Goal: Use online tool/utility

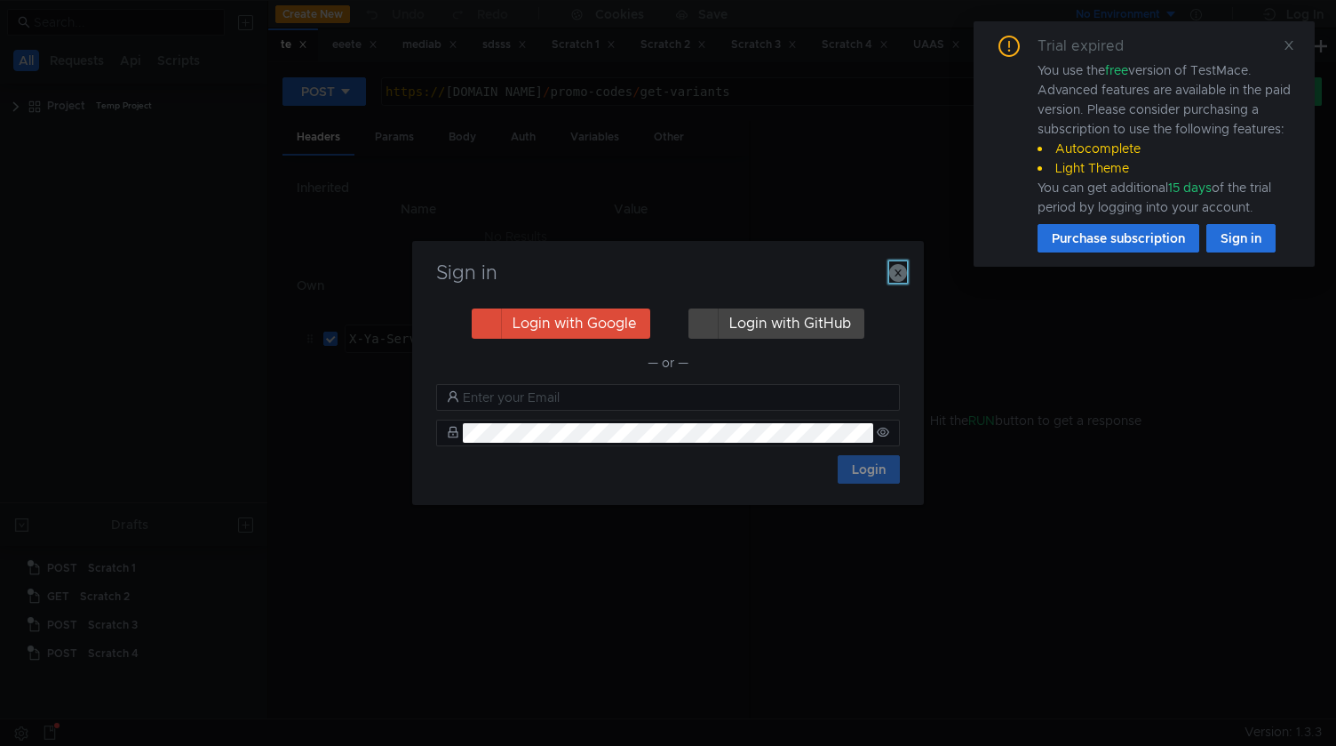
click at [896, 274] on icon "button" at bounding box center [899, 273] width 18 height 18
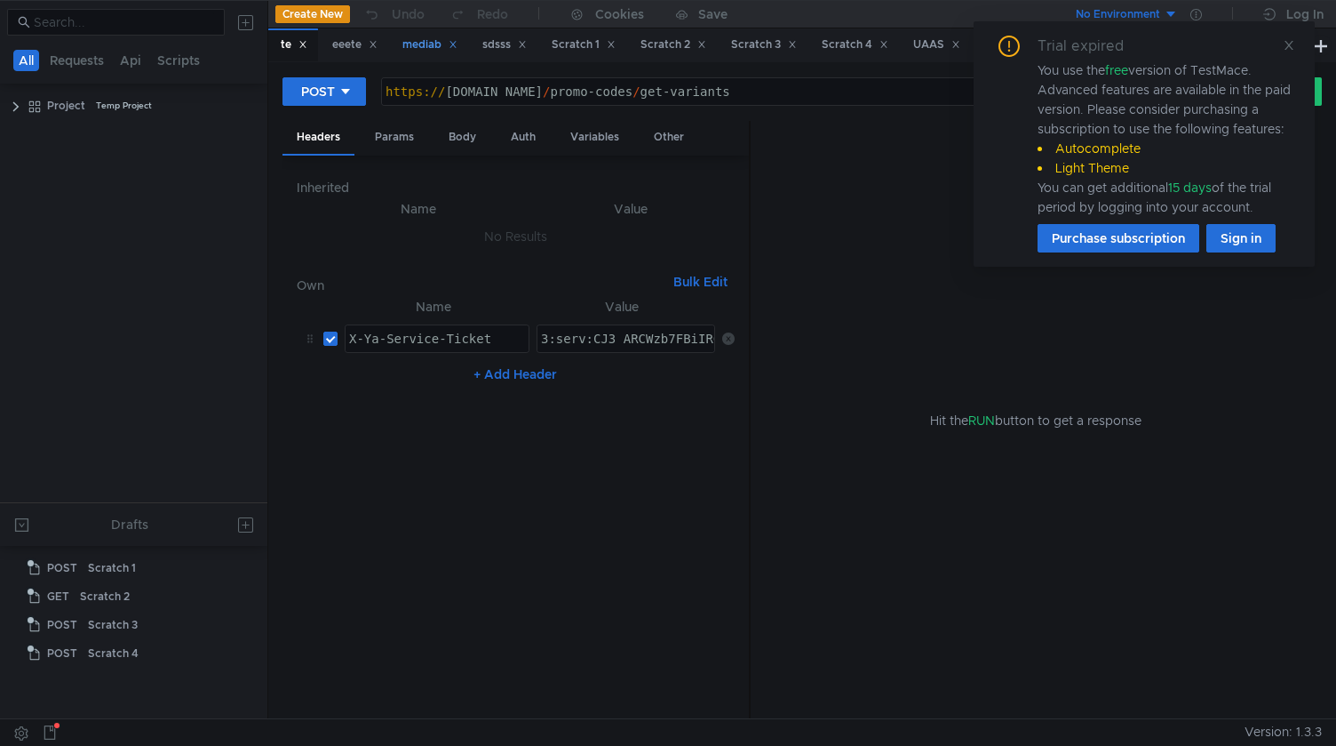
click at [334, 45] on div "eeete" at bounding box center [354, 45] width 45 height 19
click at [1292, 42] on icon at bounding box center [1289, 45] width 9 height 9
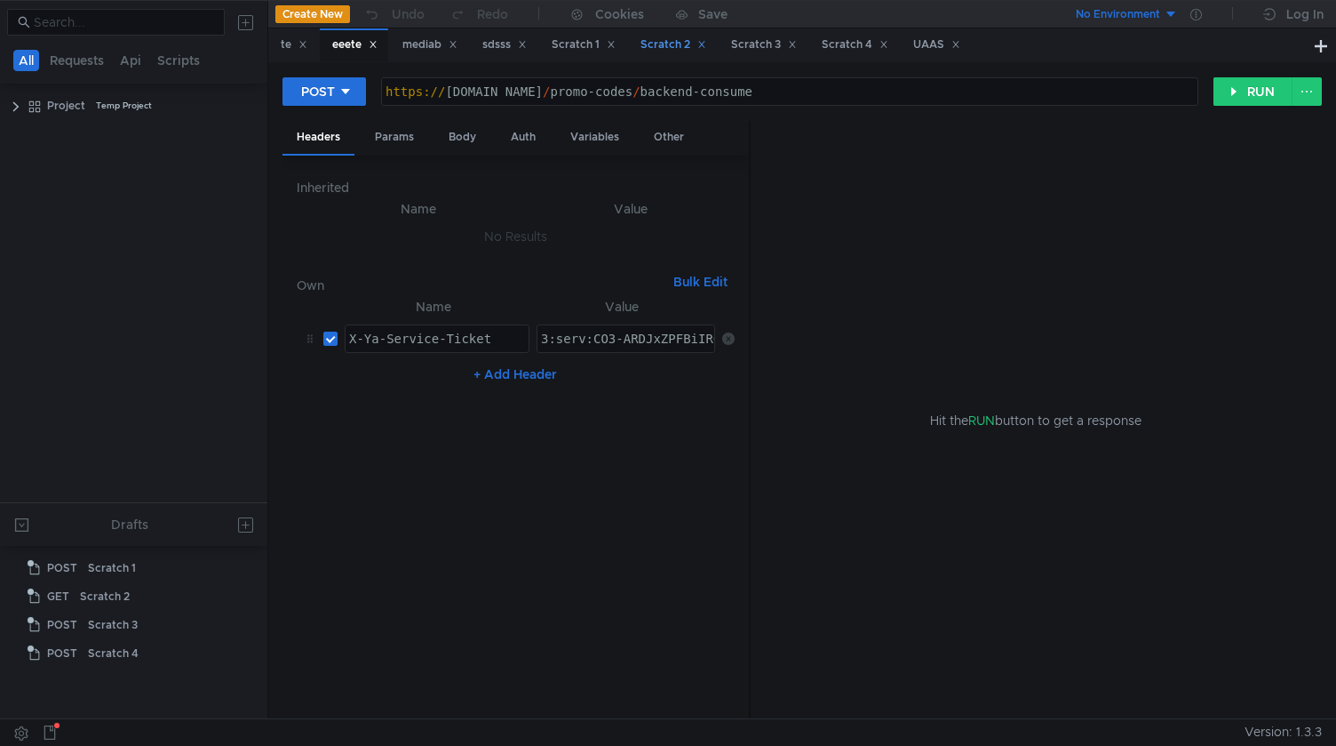
click at [671, 41] on div "Scratch 2" at bounding box center [674, 45] width 66 height 19
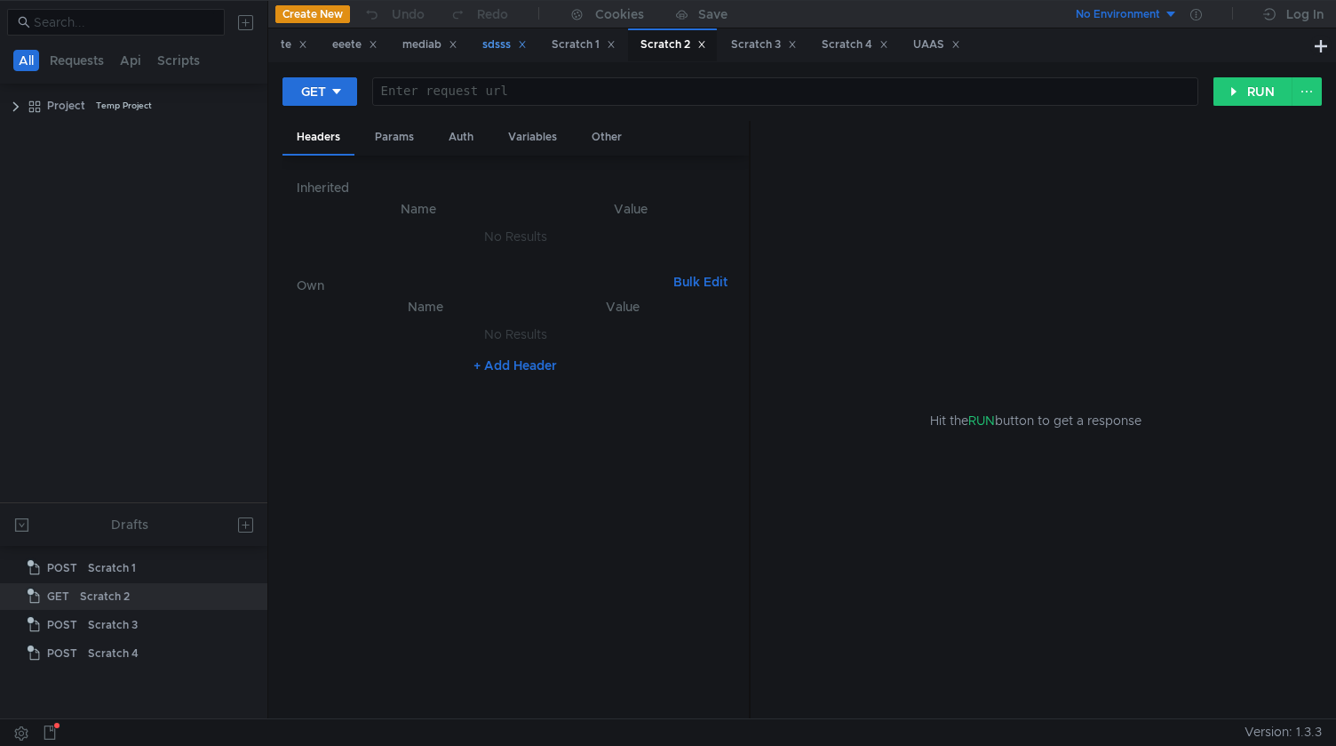
click at [504, 52] on div "sdsss" at bounding box center [505, 45] width 44 height 19
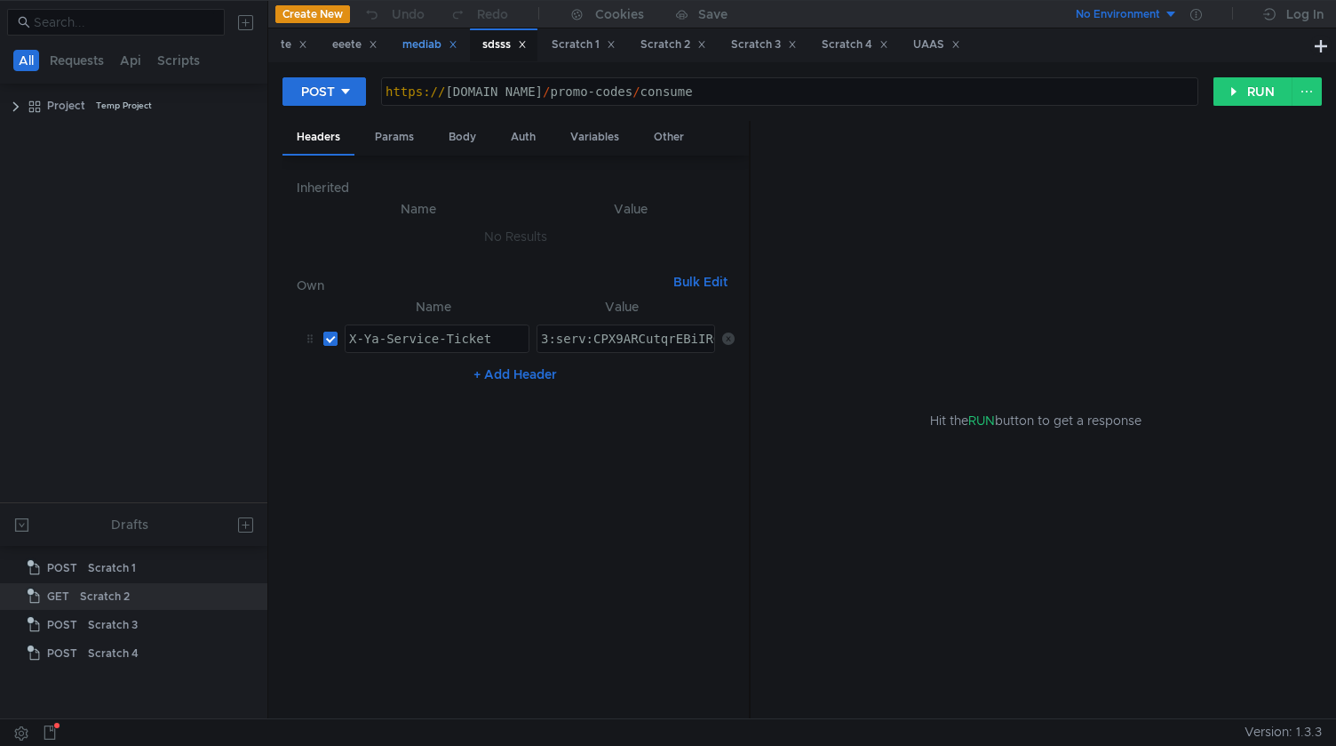
click at [414, 53] on div "mediab" at bounding box center [430, 45] width 55 height 19
click at [1254, 98] on button "RUN" at bounding box center [1253, 91] width 79 height 28
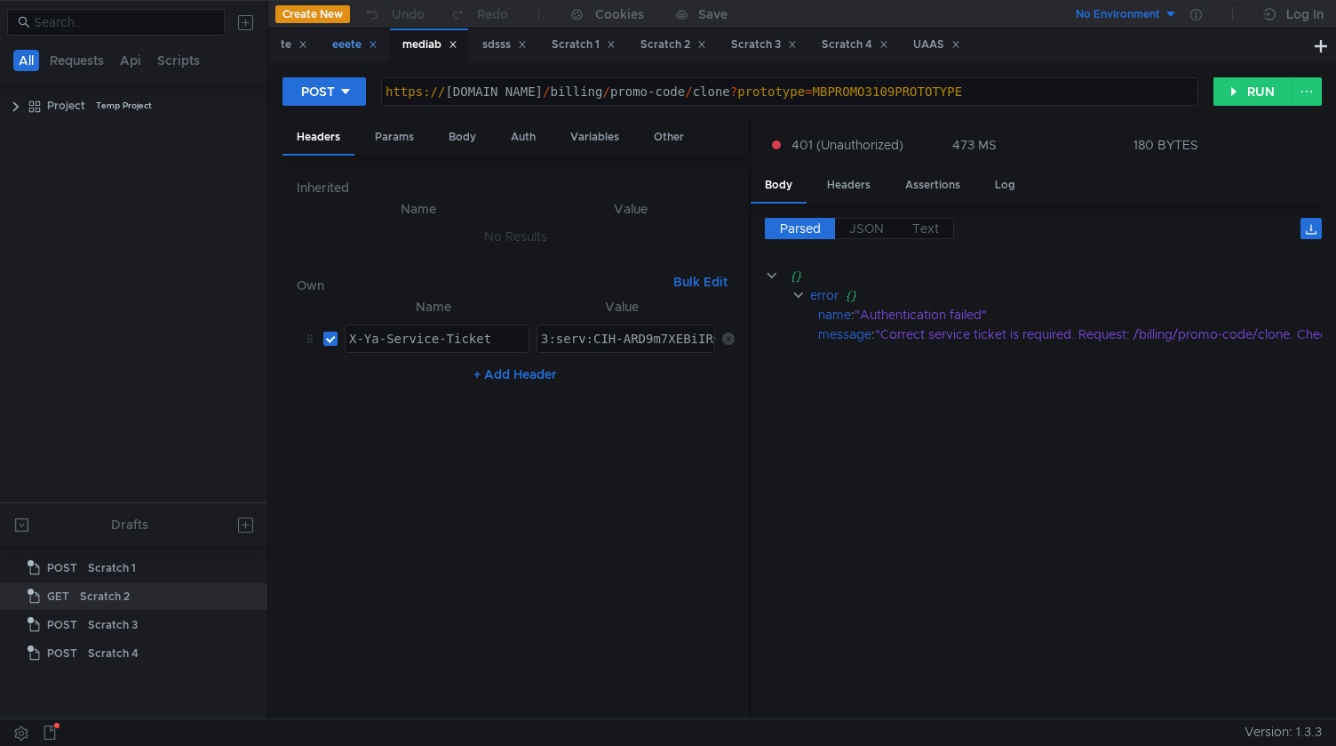
click at [349, 54] on div "eeete" at bounding box center [354, 44] width 68 height 33
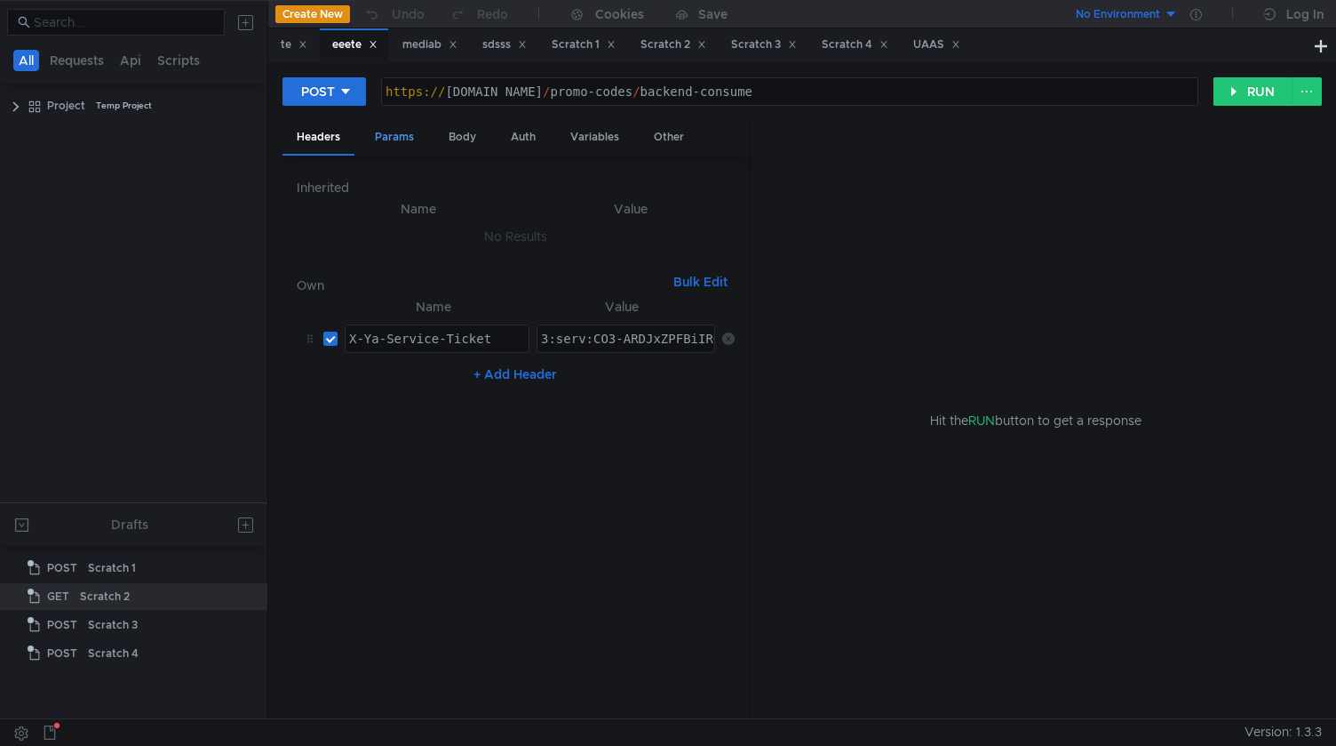
click at [397, 150] on div "Params" at bounding box center [395, 137] width 68 height 33
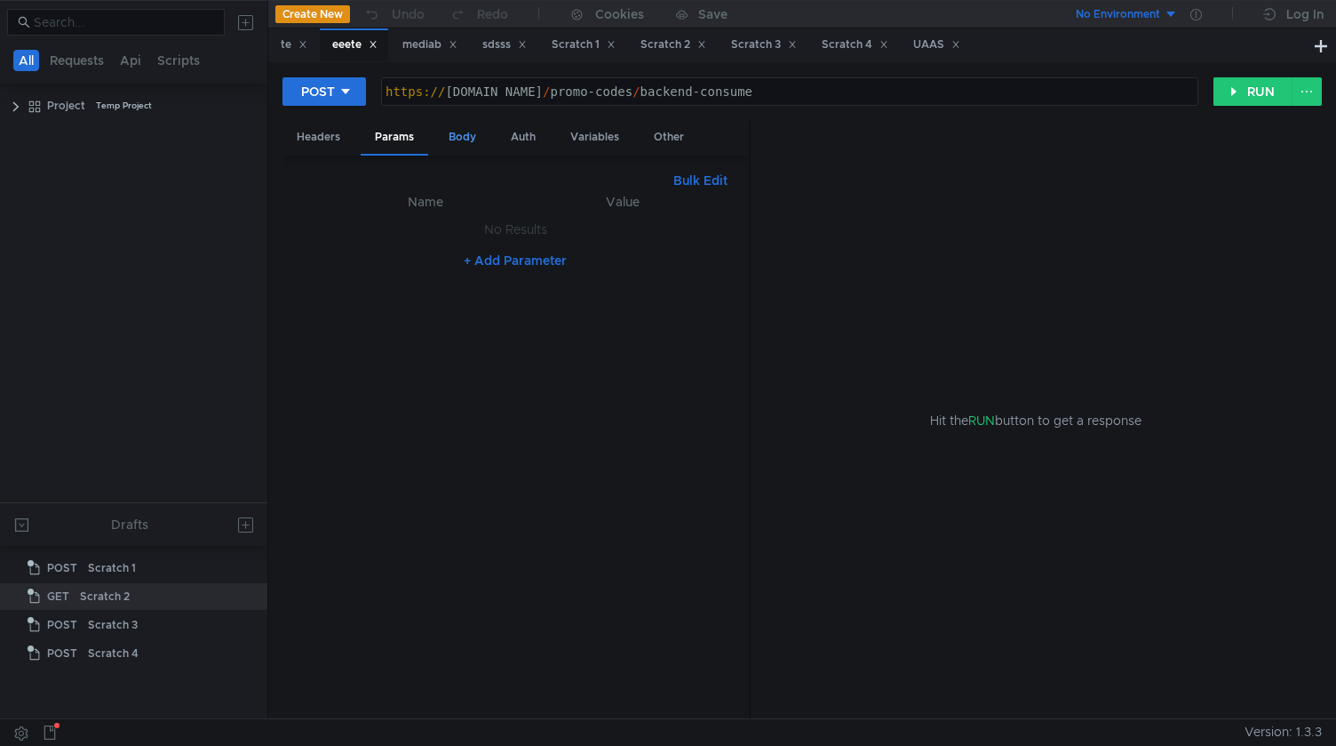
click at [457, 143] on div "Body" at bounding box center [463, 137] width 56 height 33
